Goal: Task Accomplishment & Management: Complete application form

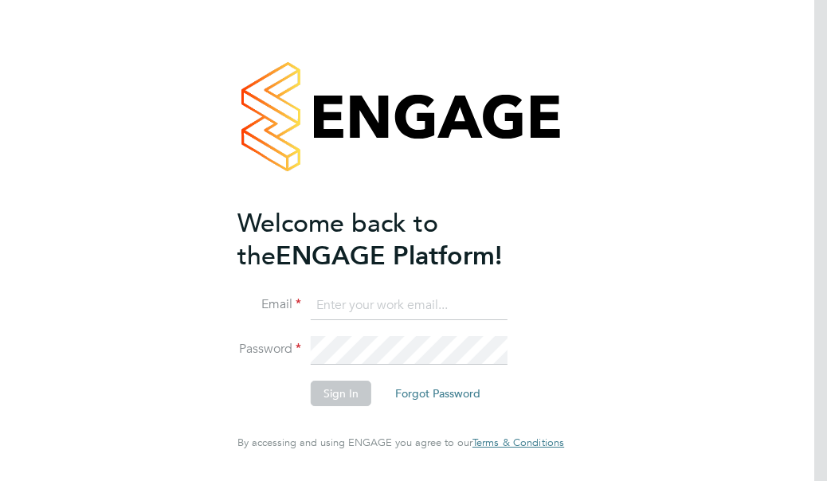
type input "[EMAIL_ADDRESS][DOMAIN_NAME]"
click at [352, 402] on button "Sign In" at bounding box center [341, 393] width 61 height 25
click at [352, 402] on div "Sorry, we are having problems connecting to our services." at bounding box center [400, 240] width 827 height 481
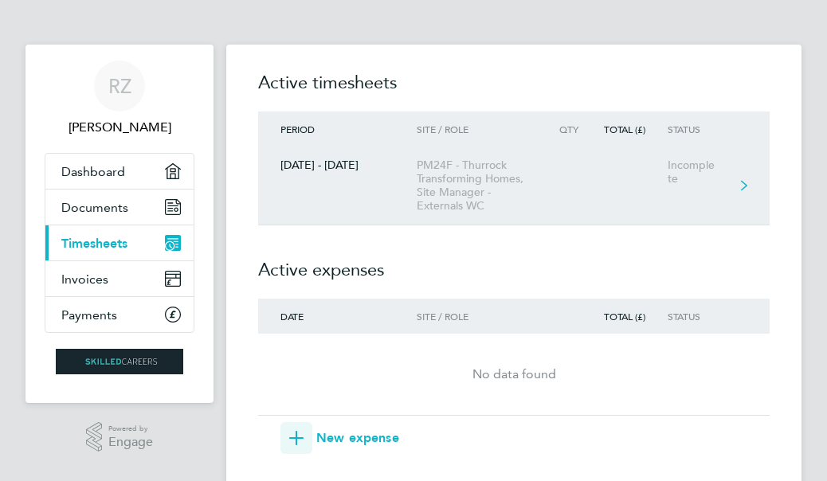
click at [389, 171] on div "20 - 26 Sept 2025" at bounding box center [337, 166] width 159 height 14
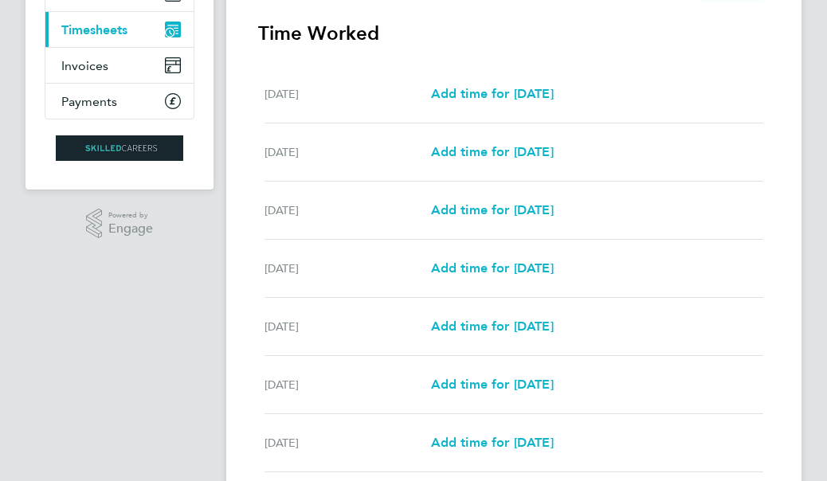
scroll to position [239, 0]
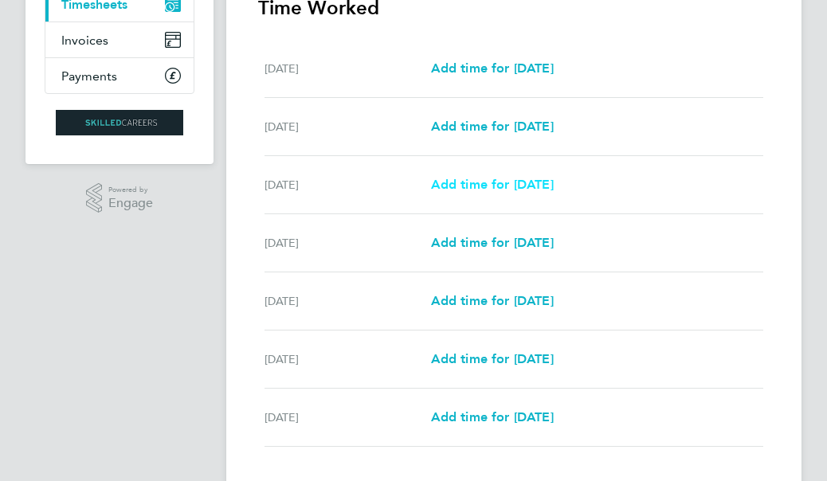
click at [492, 182] on span "Add time for Mon 22 Sep" at bounding box center [492, 184] width 123 height 15
select select "30"
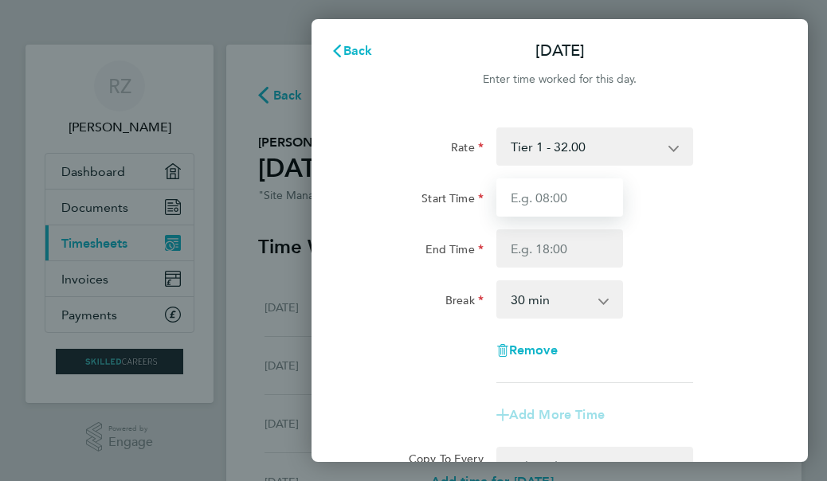
click at [583, 200] on input "Start Time" at bounding box center [559, 197] width 127 height 38
type input "07:30"
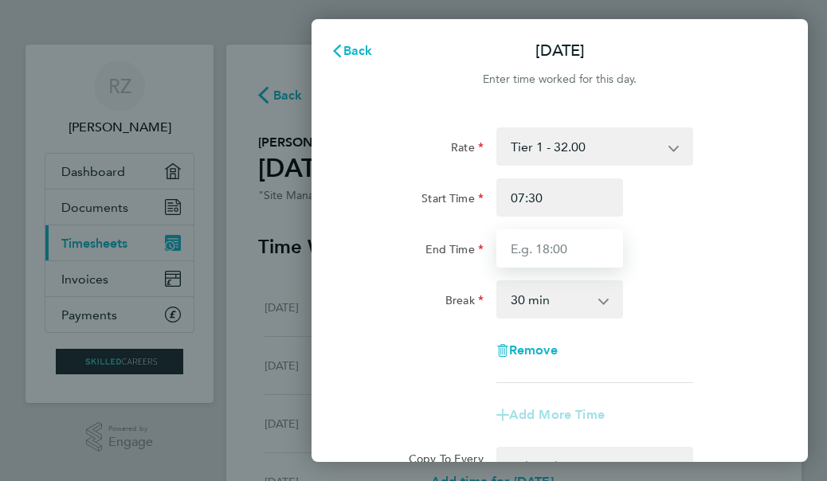
click at [575, 254] on input "End Time" at bounding box center [559, 248] width 127 height 38
type input "16:30"
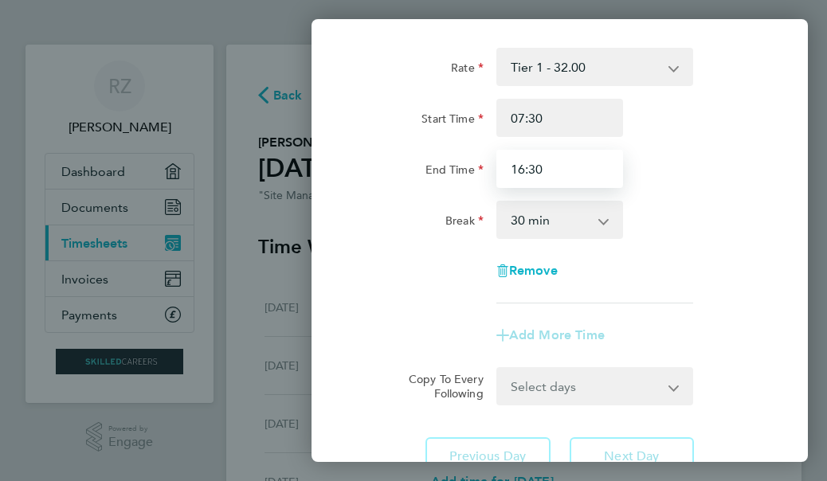
scroll to position [159, 0]
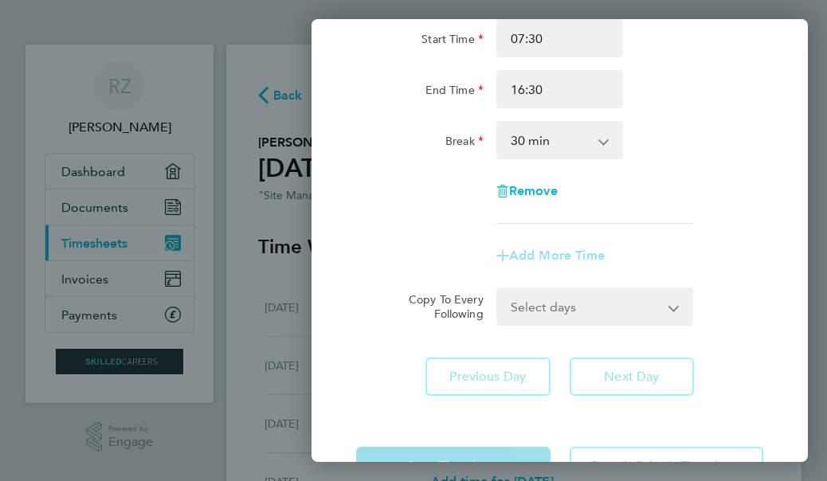
click at [655, 371] on div "Rate Tier 1 - 32.00 Start Time 07:30 End Time 16:30 Break 0 min 15 min 30 min 4…" at bounding box center [560, 182] width 496 height 466
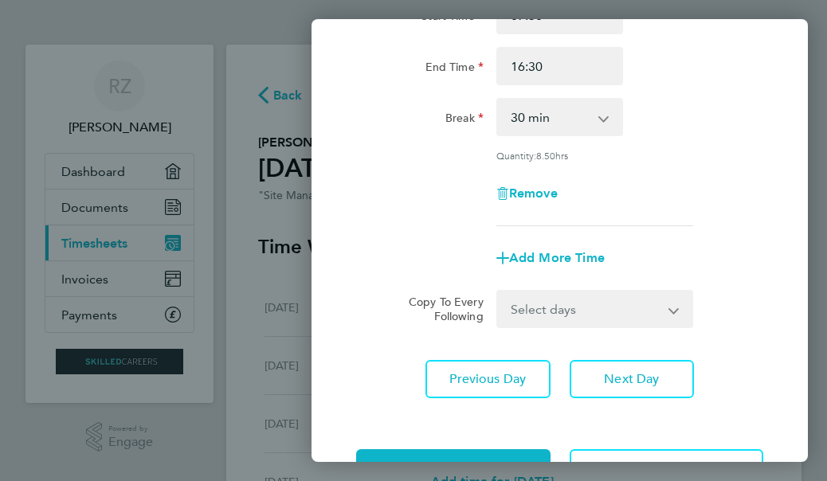
scroll to position [238, 0]
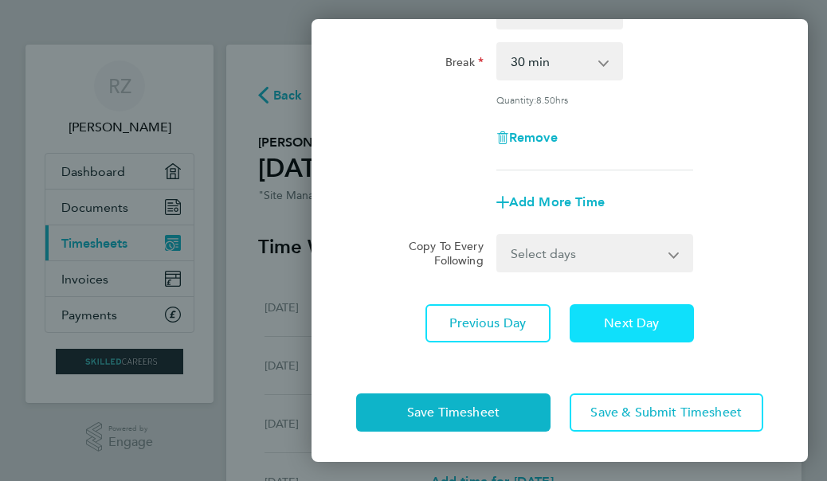
click at [647, 328] on span "Next Day" at bounding box center [631, 324] width 55 height 16
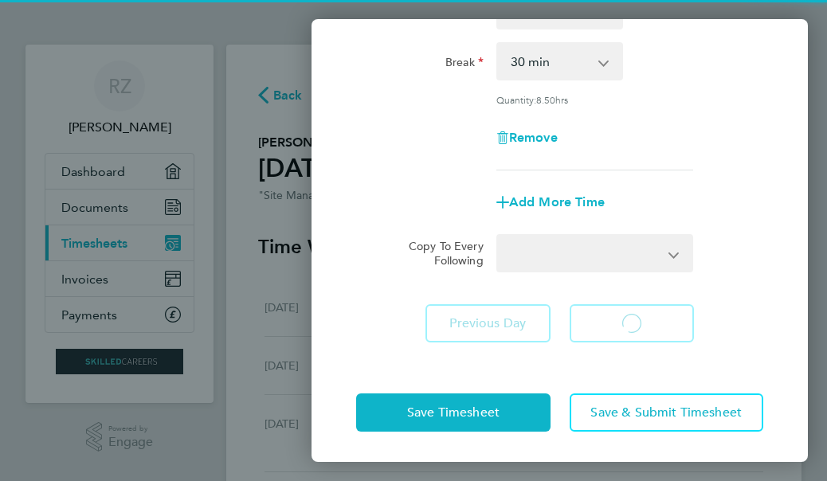
select select "30"
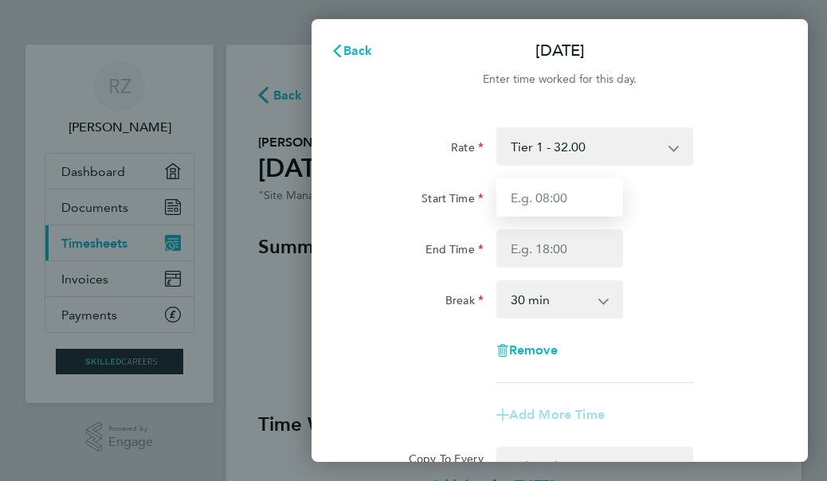
click at [585, 198] on input "Start Time" at bounding box center [559, 197] width 127 height 38
type input "07:30"
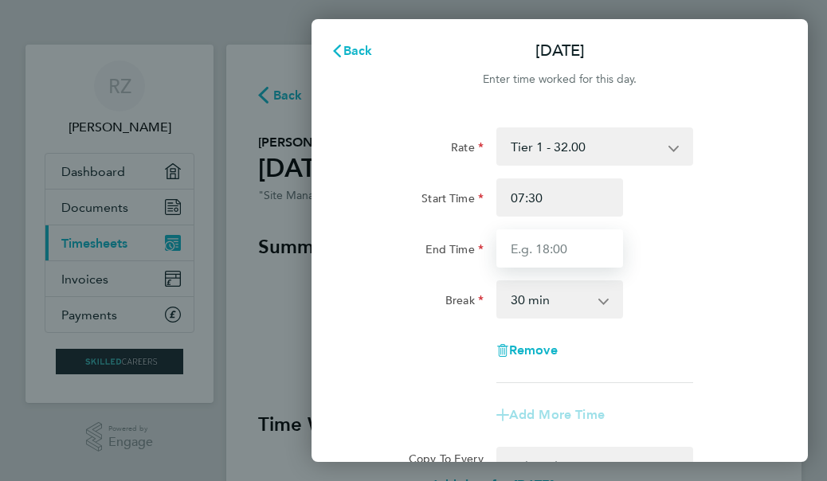
click at [578, 242] on input "End Time" at bounding box center [559, 248] width 127 height 38
type input "16:30"
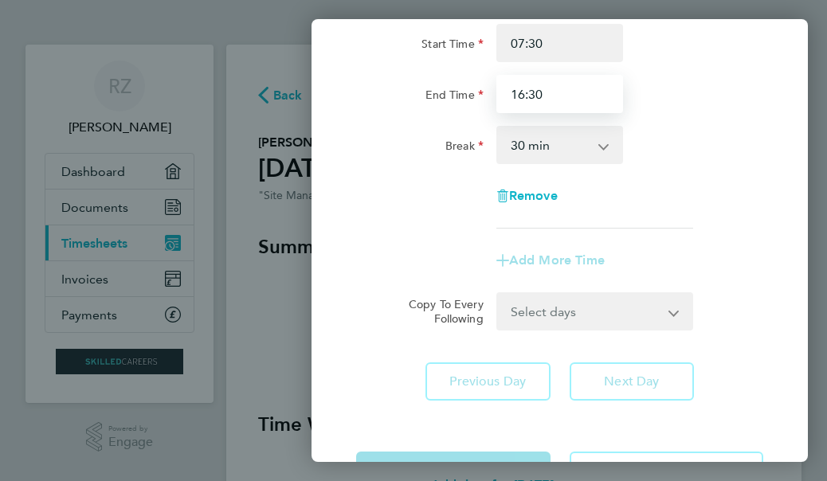
scroll to position [159, 0]
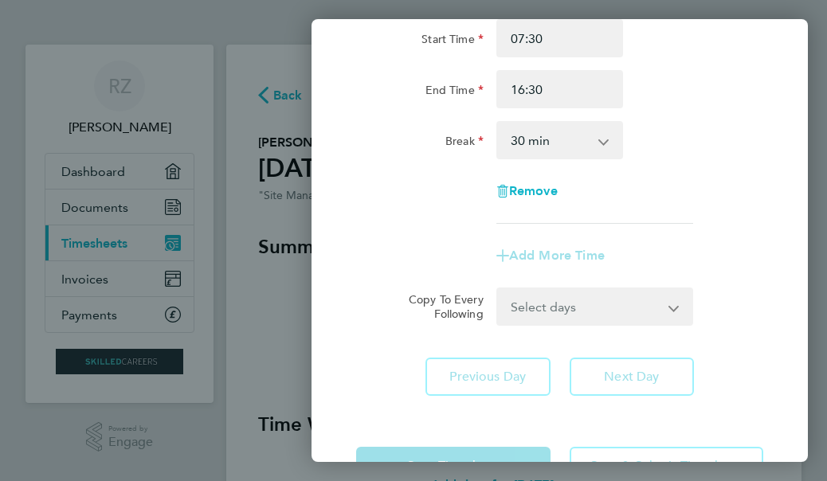
click at [614, 379] on div "Rate Tier 1 - 32.00 Start Time 07:30 End Time 16:30 Break 0 min 15 min 30 min 4…" at bounding box center [560, 182] width 496 height 466
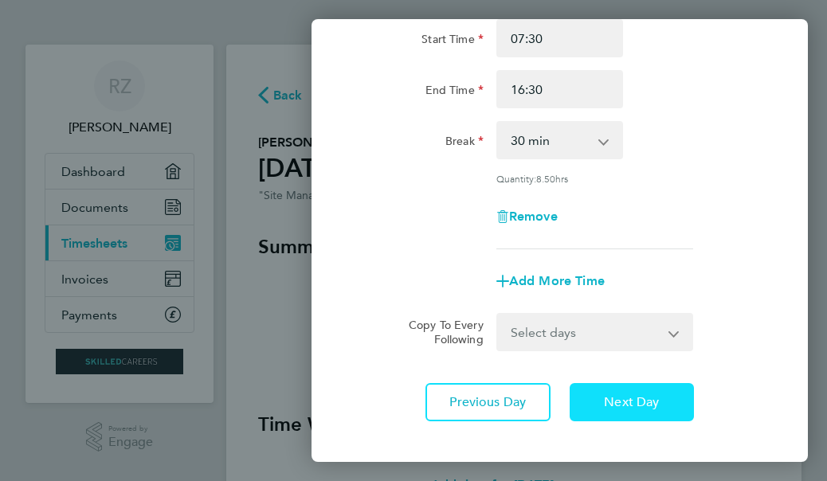
click at [614, 407] on span "Next Day" at bounding box center [631, 402] width 55 height 16
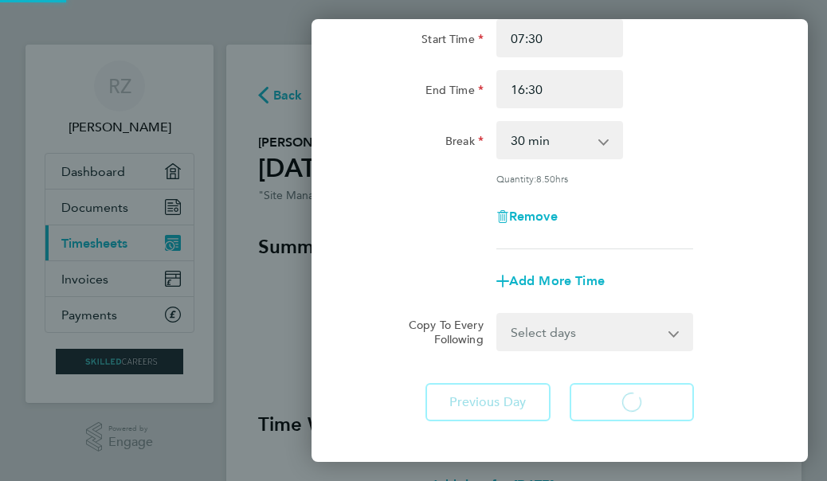
select select "30"
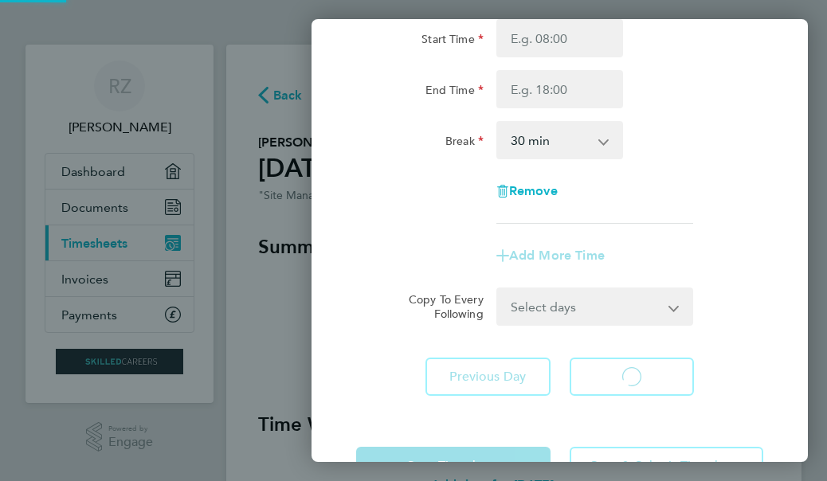
select select "30"
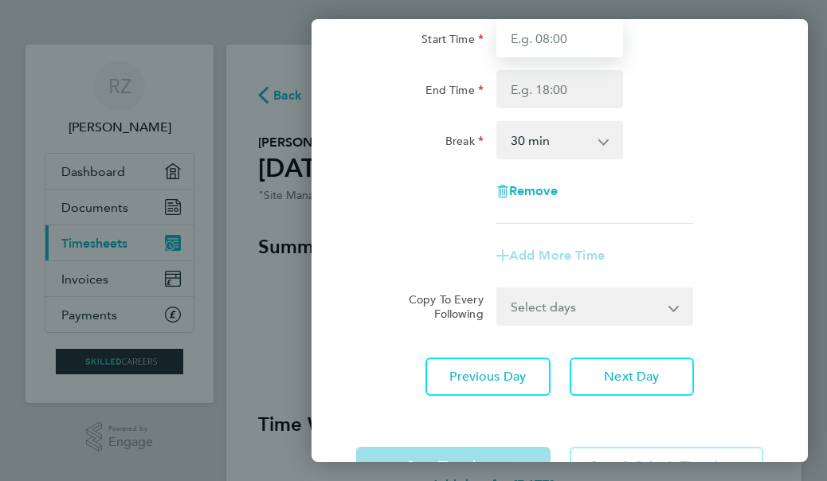
click at [575, 43] on input "Start Time" at bounding box center [559, 38] width 127 height 38
type input "07:30"
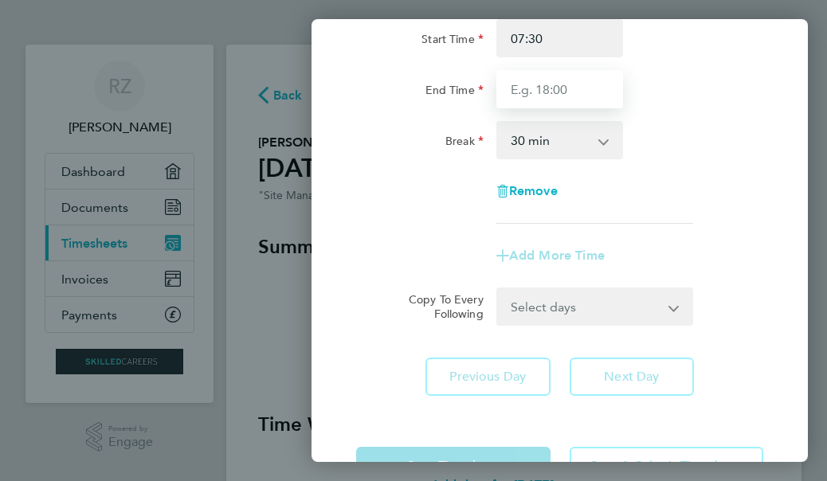
click at [563, 92] on input "End Time" at bounding box center [559, 89] width 127 height 38
type input "16:30"
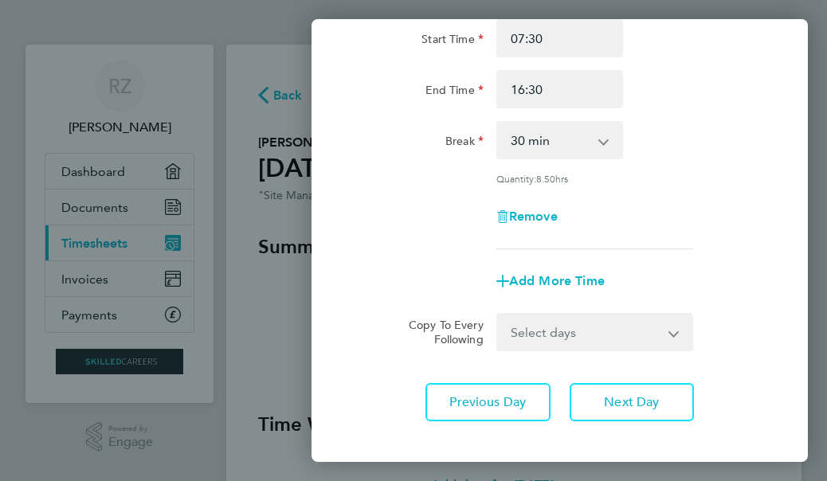
click at [622, 386] on app-form-button "Next Day" at bounding box center [627, 402] width 135 height 38
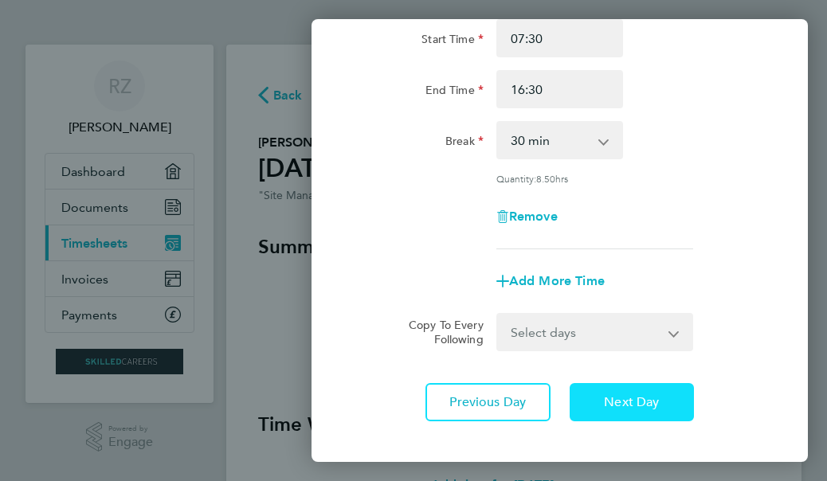
click at [622, 401] on span "Next Day" at bounding box center [631, 402] width 55 height 16
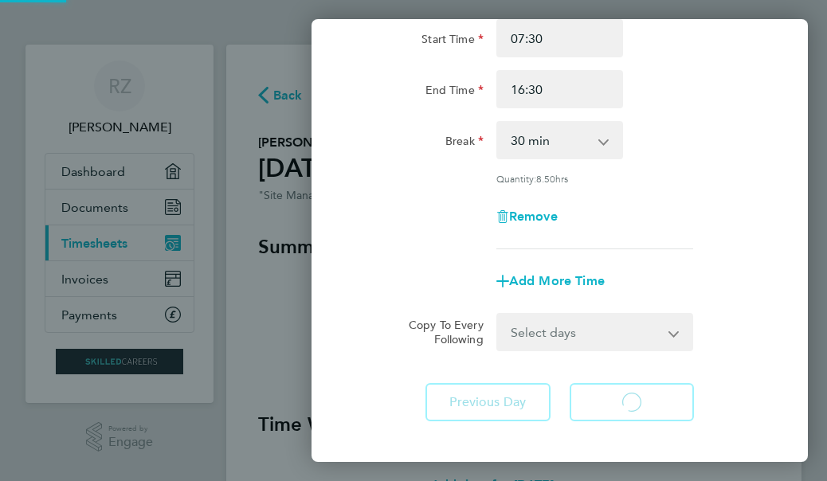
select select "30"
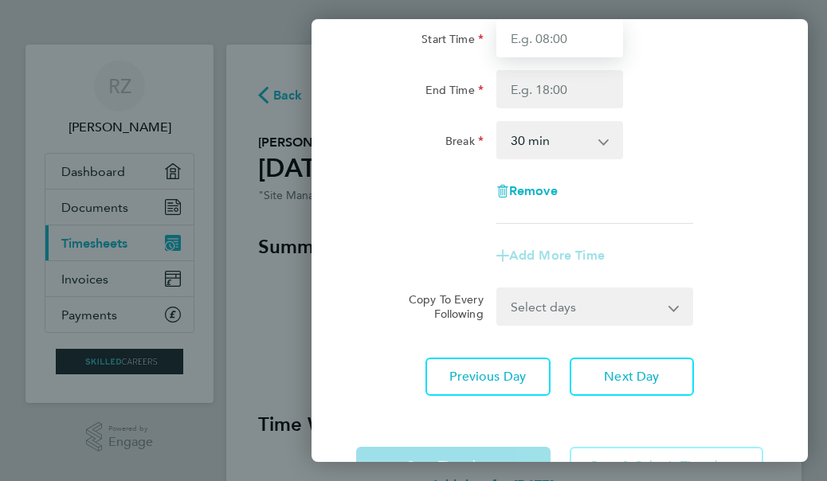
click at [551, 39] on input "Start Time" at bounding box center [559, 38] width 127 height 38
type input "07:30"
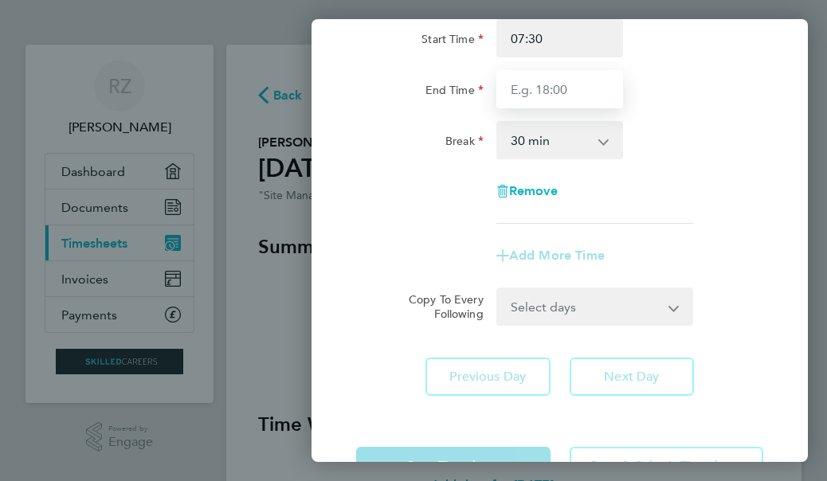
click at [559, 84] on input "End Time" at bounding box center [559, 89] width 127 height 38
type input "16:30"
click at [645, 383] on app-form-button "Next Day" at bounding box center [627, 377] width 135 height 38
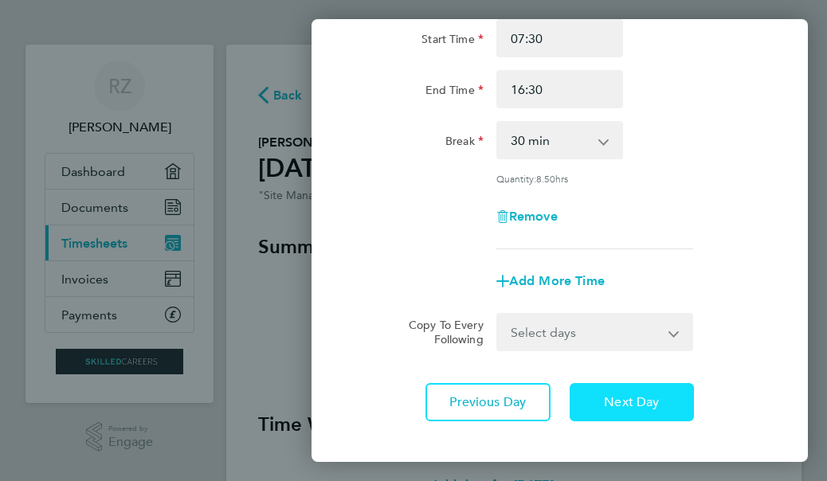
click at [644, 403] on span "Next Day" at bounding box center [631, 402] width 55 height 16
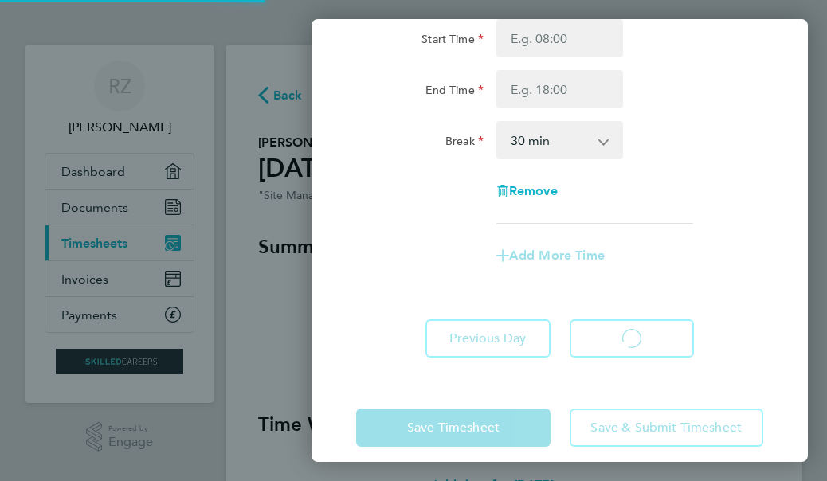
select select "30"
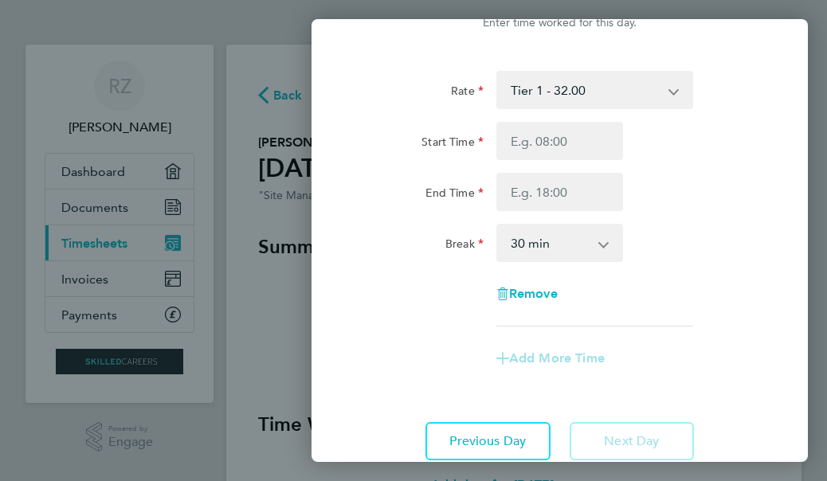
scroll to position [80, 0]
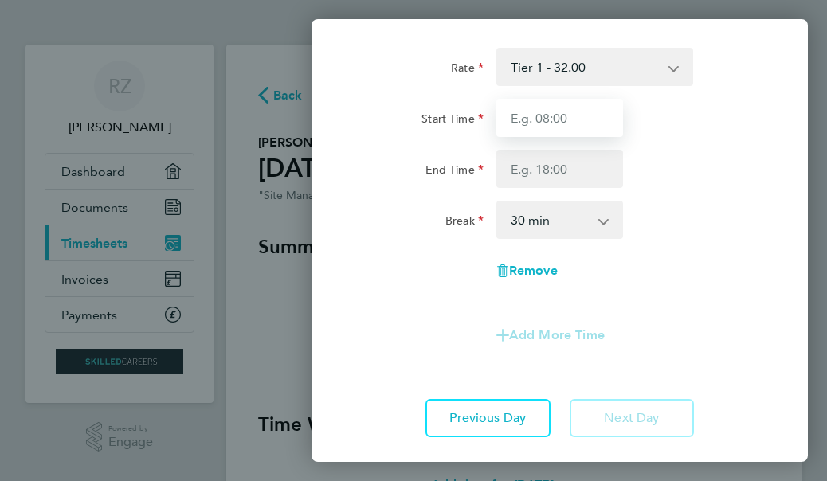
click at [610, 131] on input "Start Time" at bounding box center [559, 118] width 127 height 38
type input "07:30"
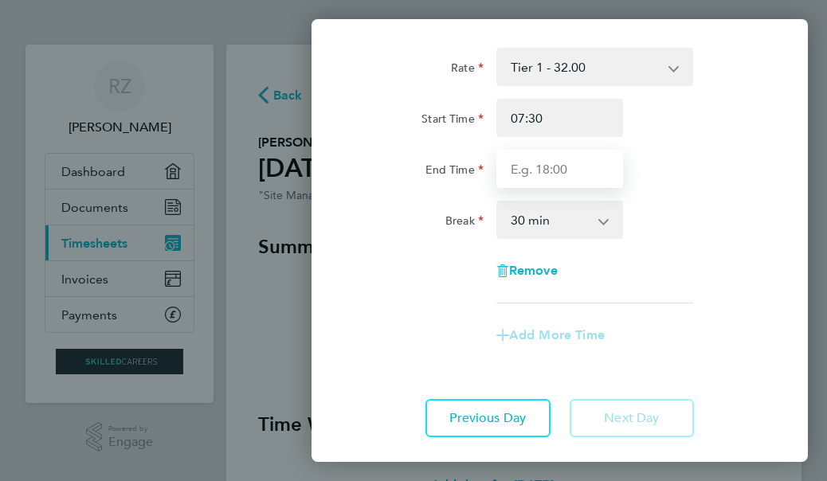
click at [596, 175] on input "End Time" at bounding box center [559, 169] width 127 height 38
type input "16:30"
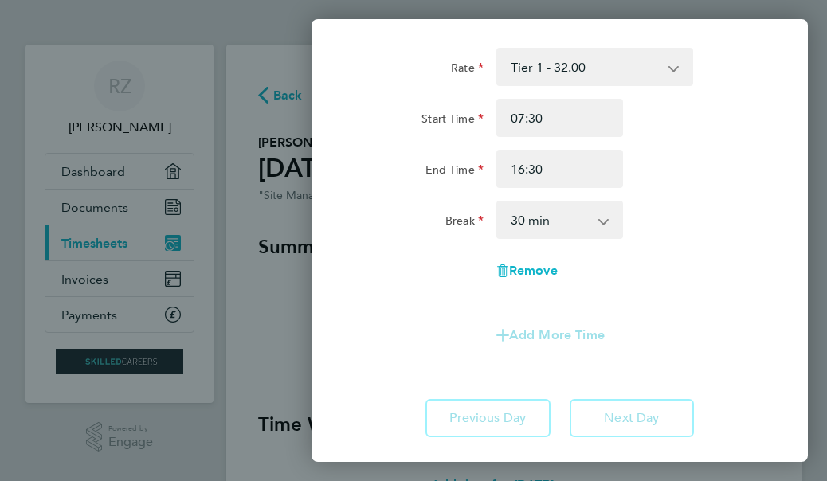
click at [640, 413] on div "Rate Tier 1 - 32.00 Start Time 07:30 End Time 16:30 Break 0 min 15 min 30 min 4…" at bounding box center [560, 243] width 496 height 428
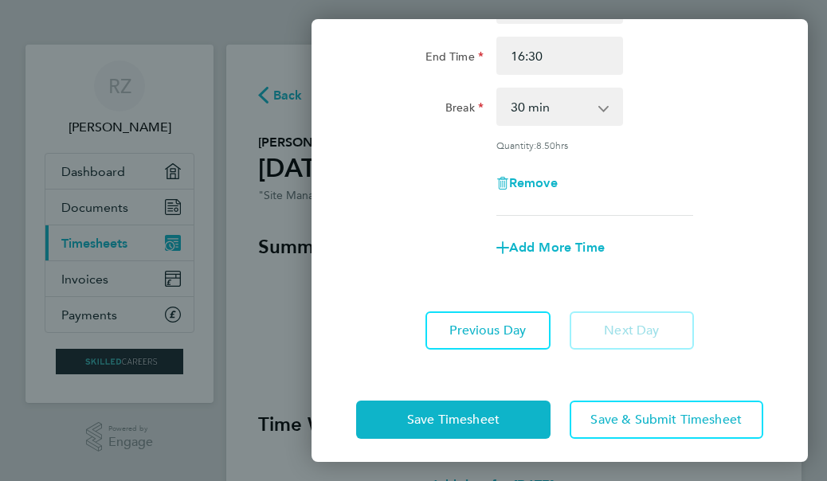
scroll to position [200, 0]
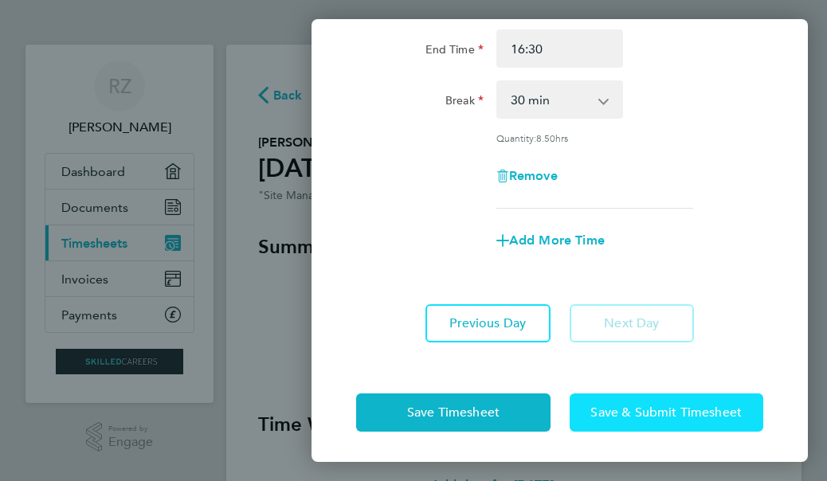
click at [637, 414] on span "Save & Submit Timesheet" at bounding box center [665, 413] width 151 height 16
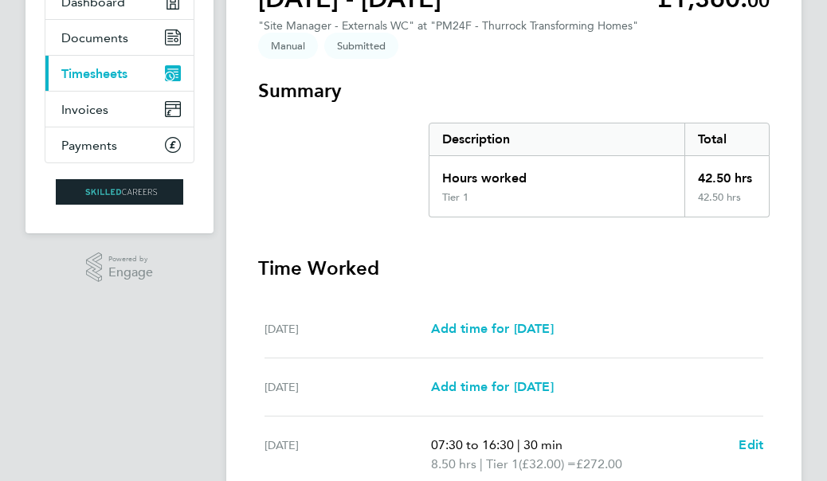
scroll to position [80, 0]
